Goal: Task Accomplishment & Management: Manage account settings

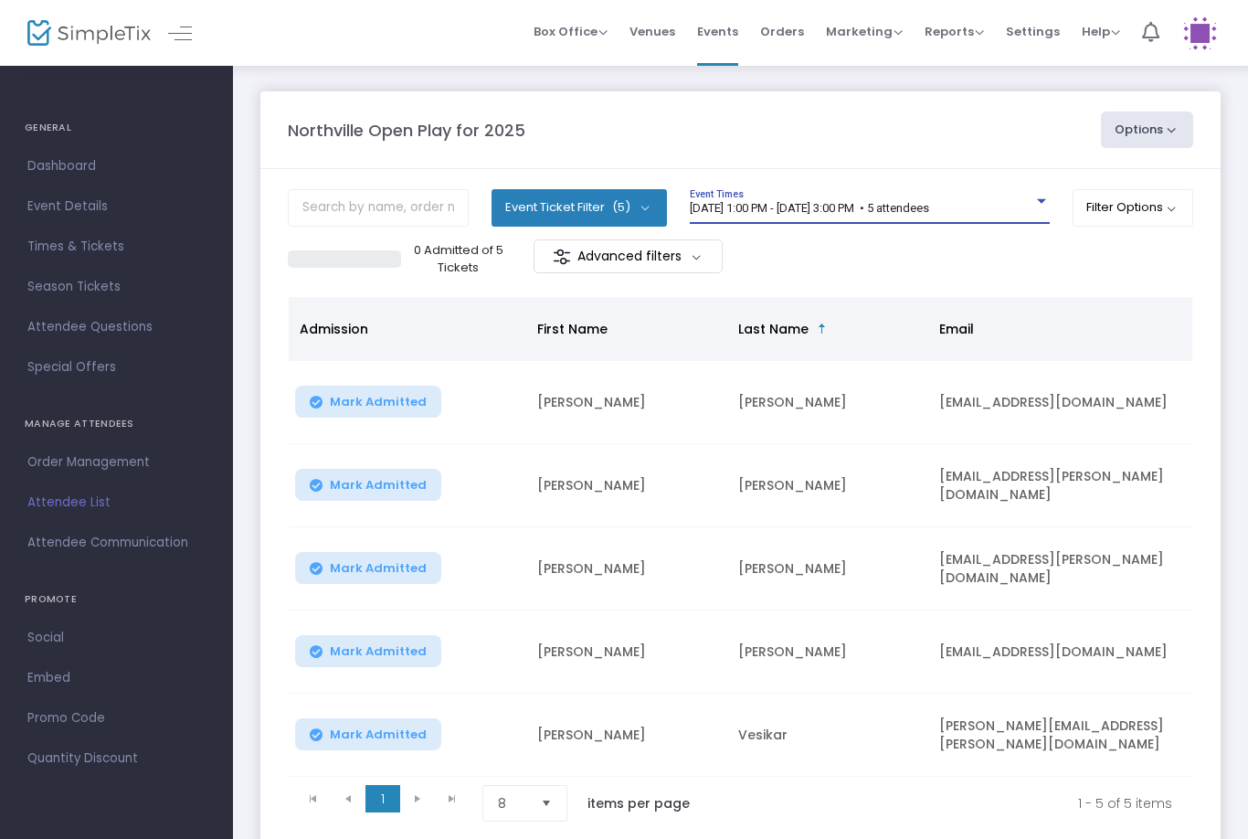
click at [843, 167] on m-panel-header "Northville Open Play for 2025 Options Export List Print Name Tags Export to Mai…" at bounding box center [740, 130] width 960 height 78
click at [879, 195] on div "[DATE] 1:00 PM - [DATE] 3:00 PM • 5 attendees Event Times" at bounding box center [870, 206] width 360 height 35
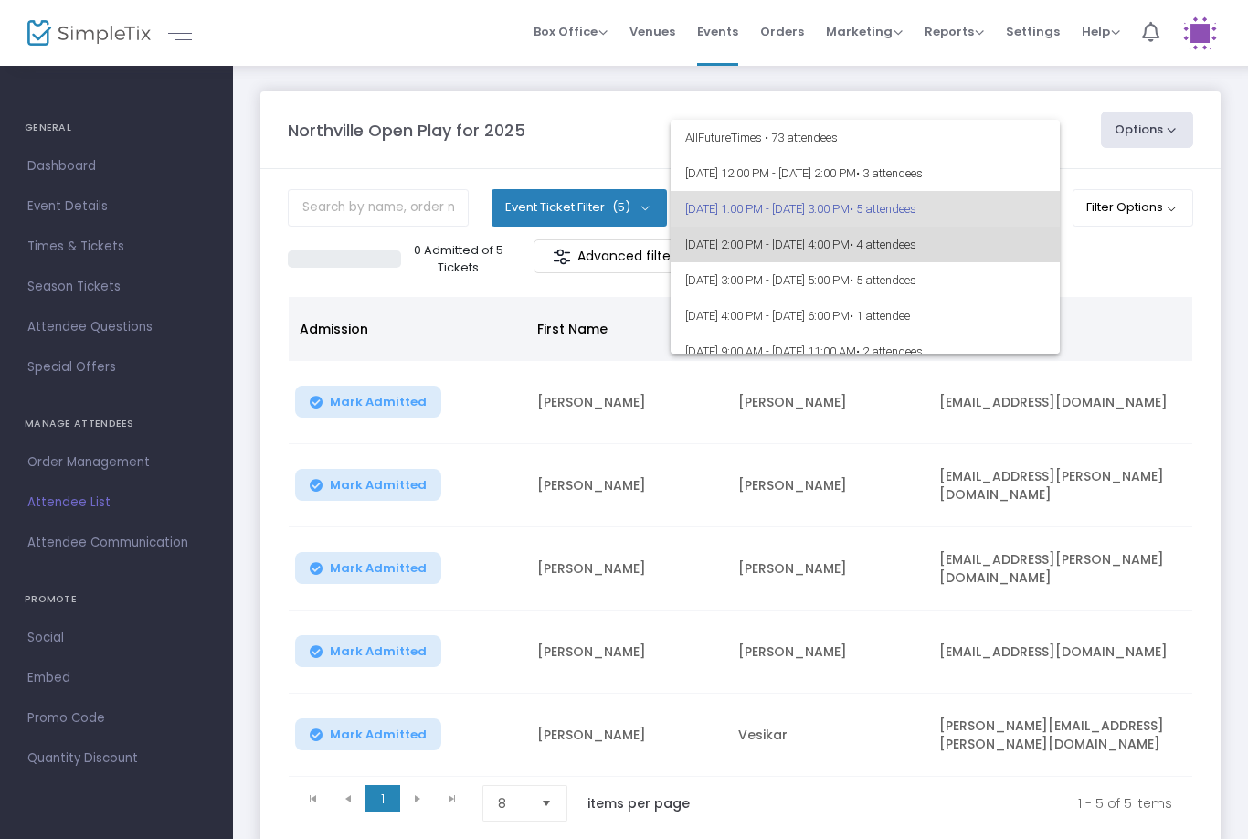
click at [788, 245] on span "[DATE] 2:00 PM - [DATE] 4:00 PM • 4 attendees" at bounding box center [865, 245] width 360 height 36
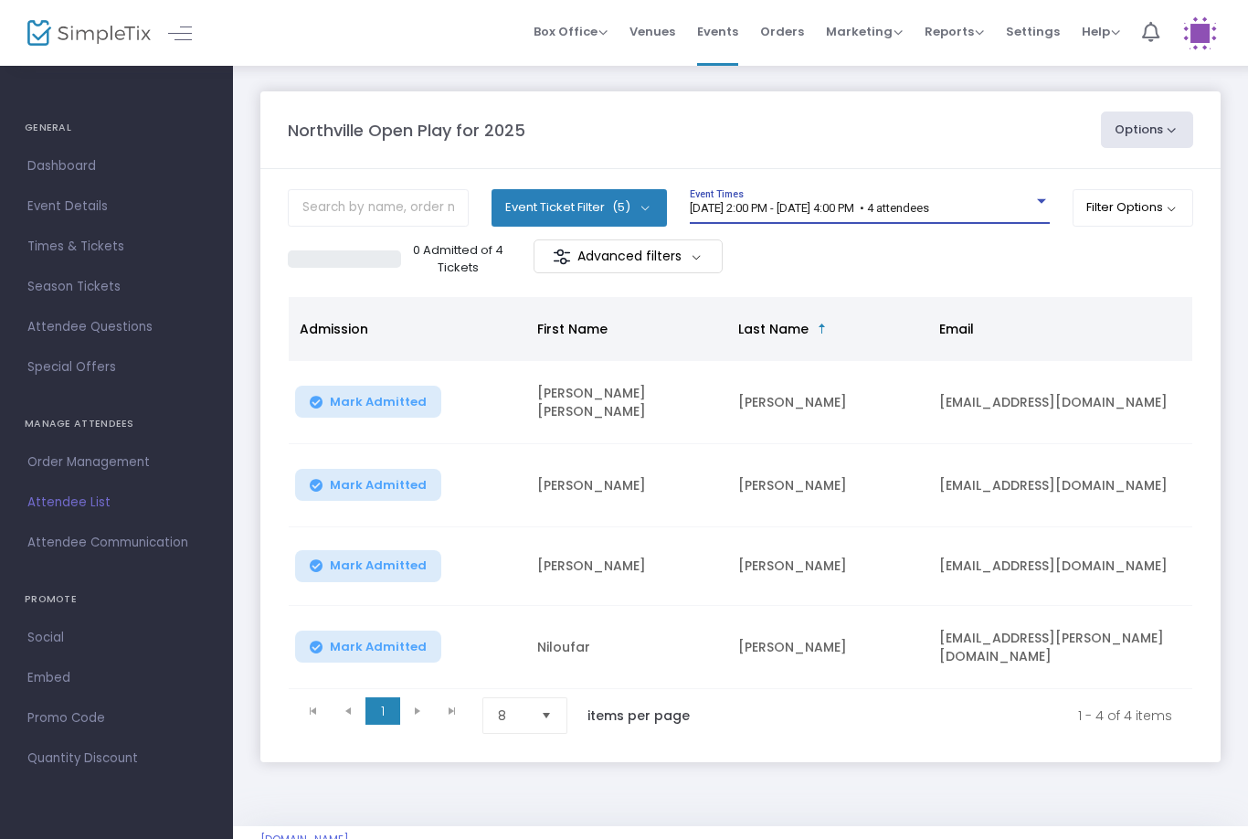
click at [903, 244] on div "0 Admitted of 4 Tickets Advanced filters" at bounding box center [740, 258] width 905 height 38
click at [929, 201] on span "[DATE] 2:00 PM - [DATE] 4:00 PM • 4 attendees" at bounding box center [809, 208] width 239 height 14
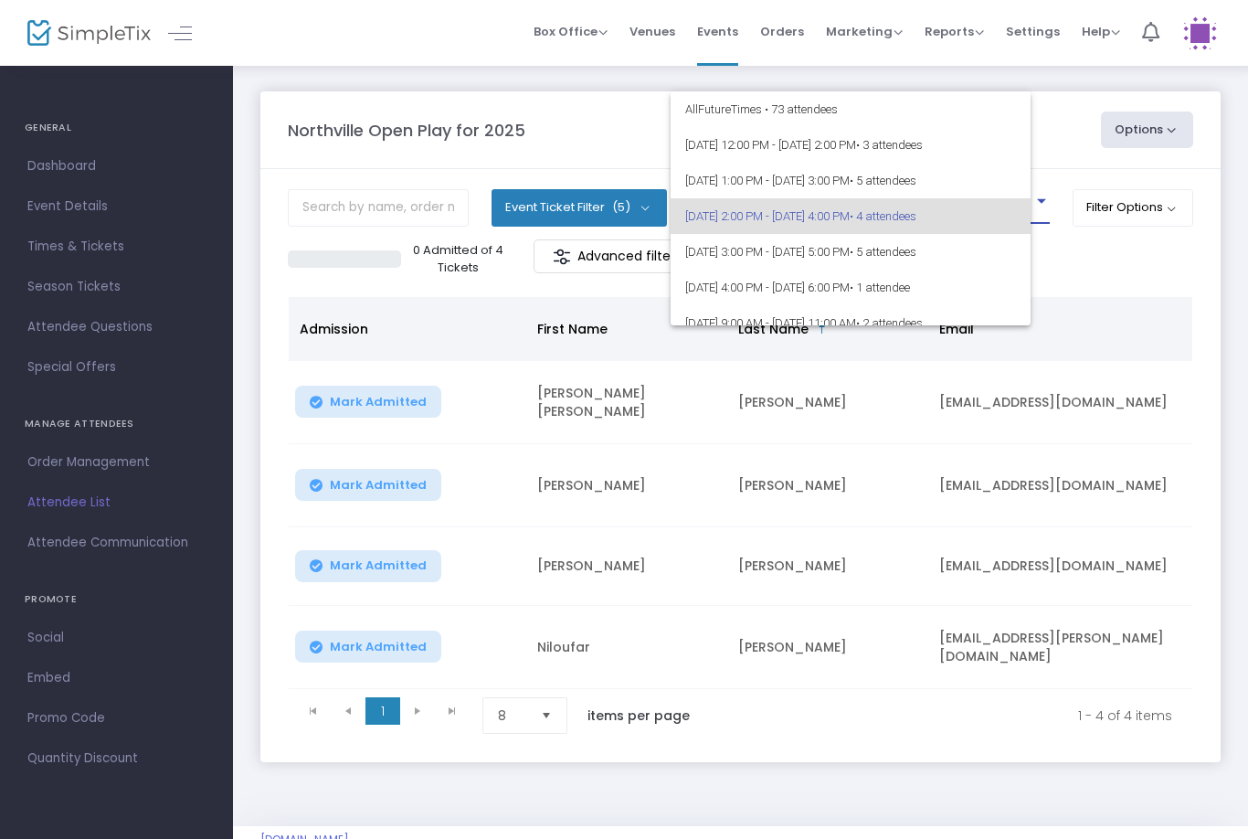
scroll to position [7, 0]
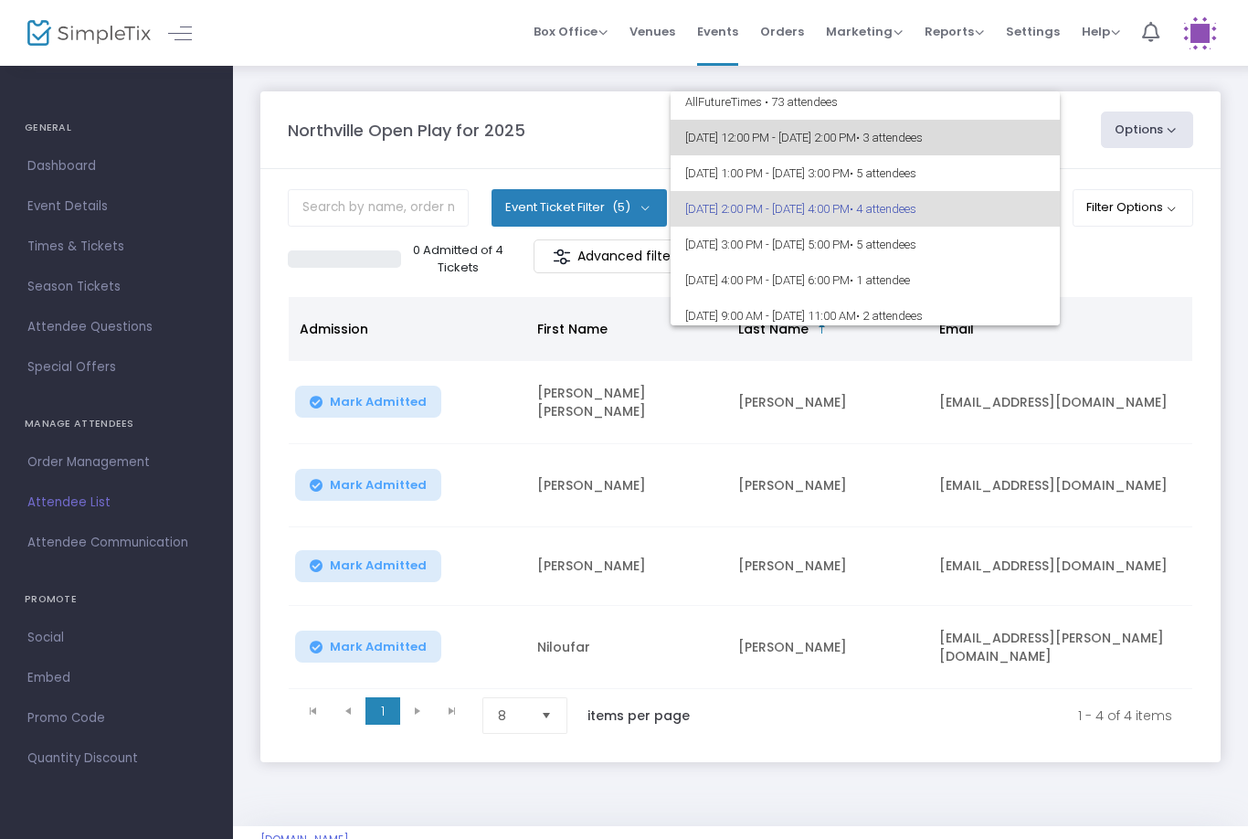
click at [951, 150] on span "[DATE] 12:00 PM - [DATE] 2:00 PM • 3 attendees" at bounding box center [865, 138] width 360 height 36
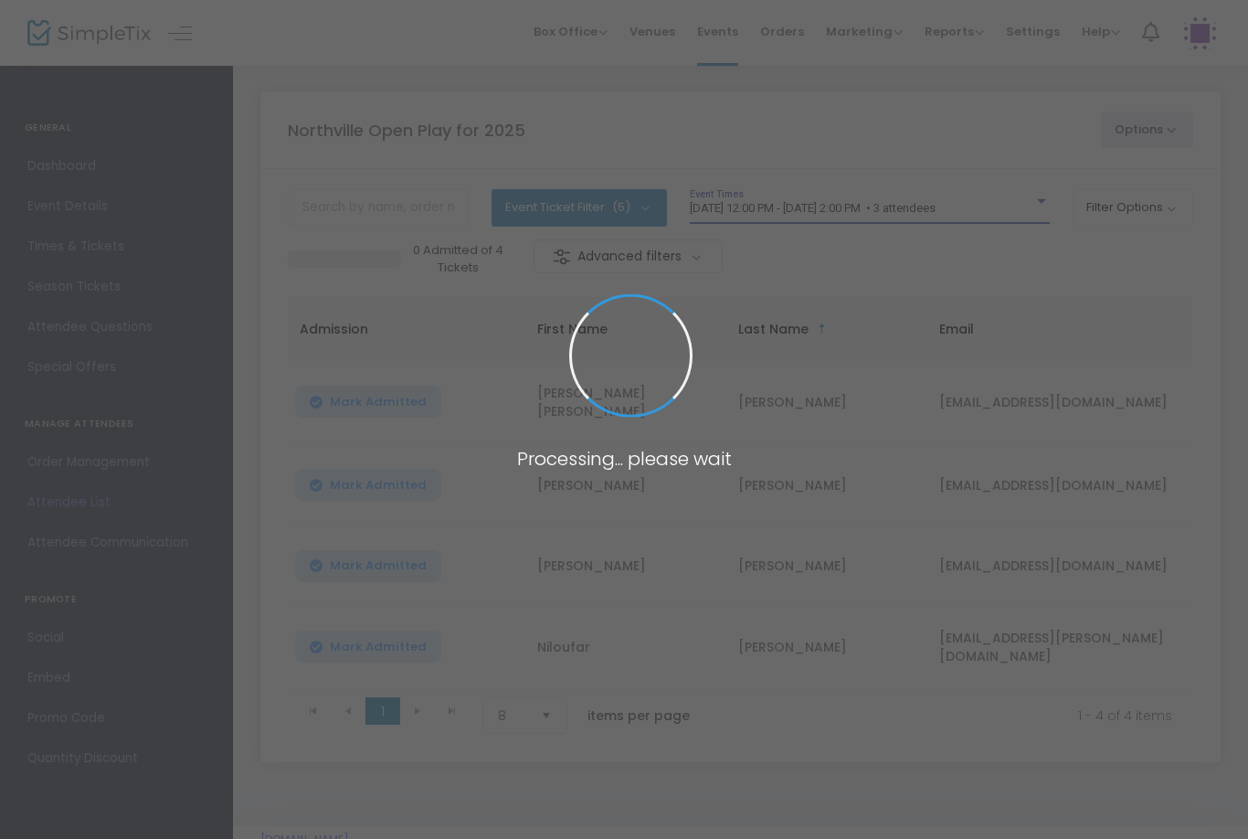
click at [970, 196] on span at bounding box center [624, 419] width 1248 height 839
click at [969, 196] on span at bounding box center [624, 419] width 1248 height 839
click at [910, 230] on span at bounding box center [624, 419] width 1248 height 839
click at [901, 210] on span at bounding box center [624, 419] width 1248 height 839
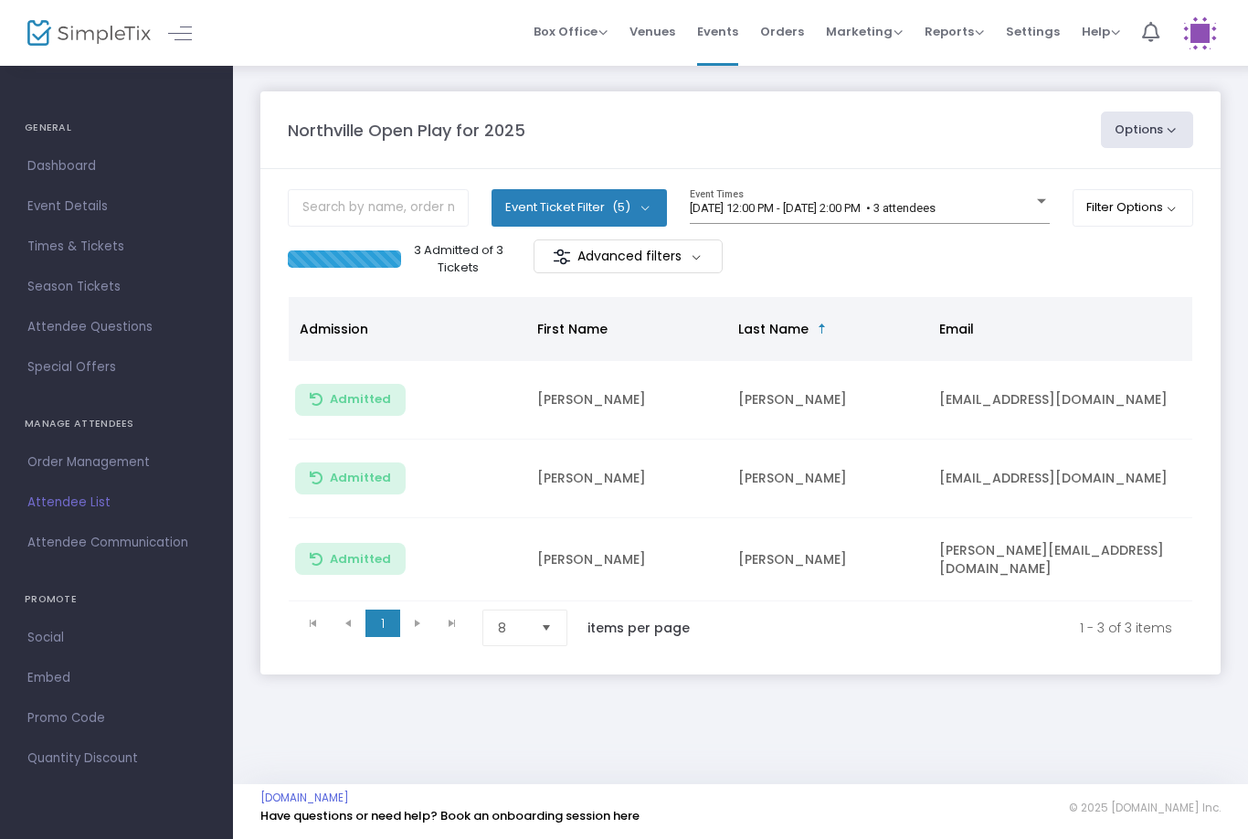
click at [905, 206] on span "[DATE] 12:00 PM - [DATE] 2:00 PM • 3 attendees" at bounding box center [813, 208] width 246 height 14
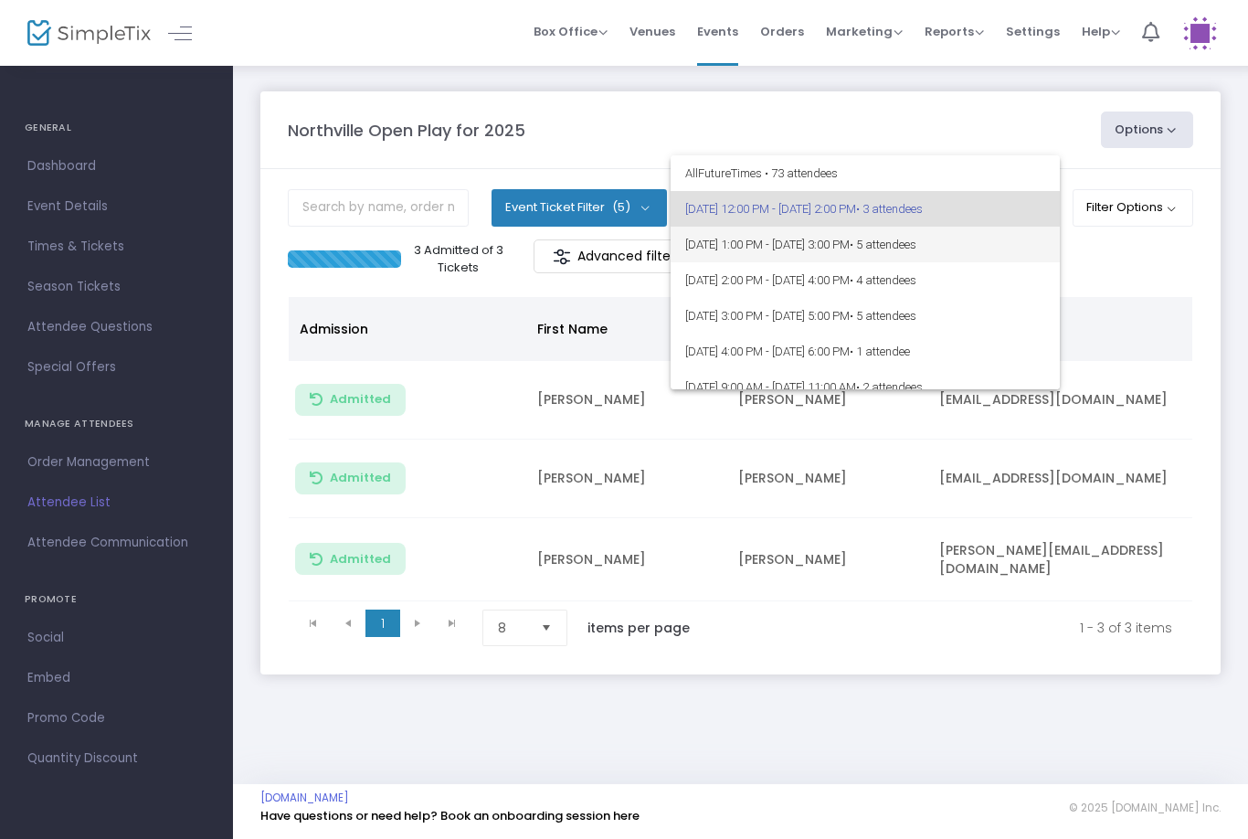
click at [872, 246] on span "[DATE] 1:00 PM - [DATE] 3:00 PM • 5 attendees" at bounding box center [865, 245] width 360 height 36
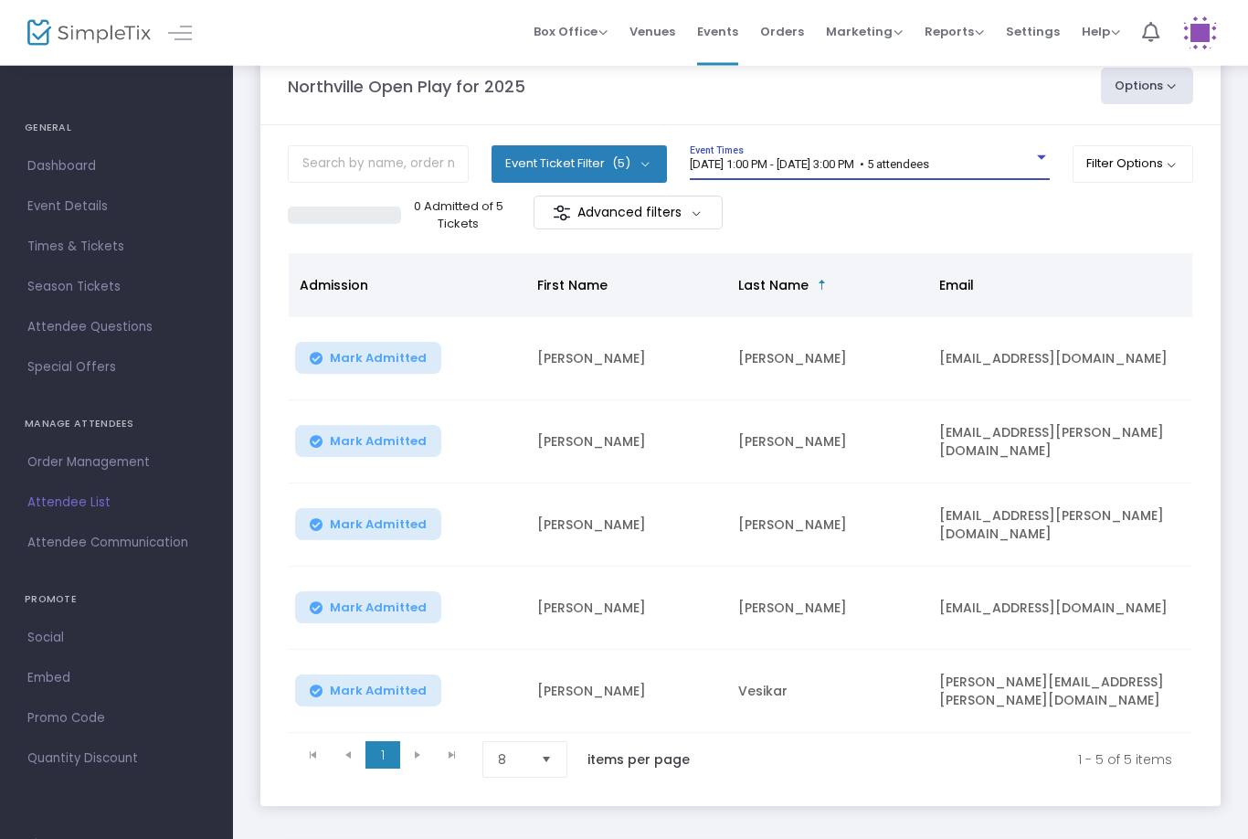
scroll to position [0, 0]
